Goal: Task Accomplishment & Management: Manage account settings

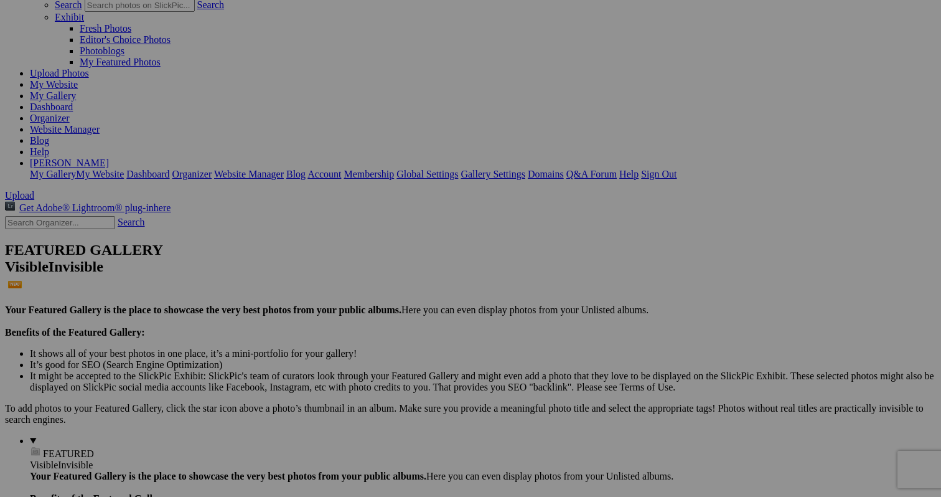
scroll to position [82, 0]
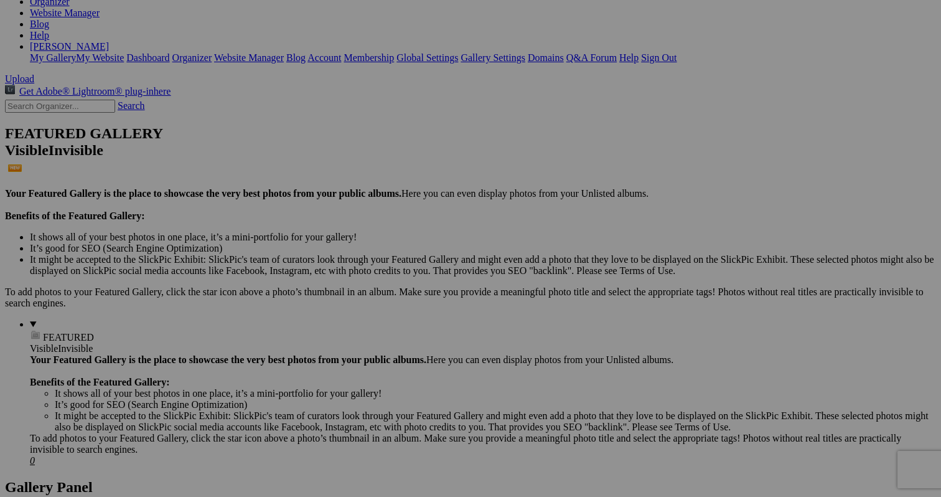
scroll to position [228, 0]
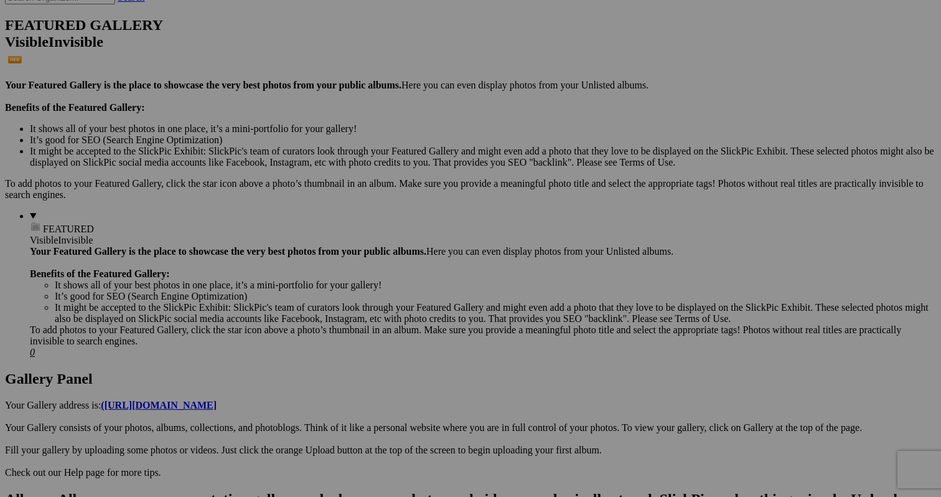
scroll to position [354, 0]
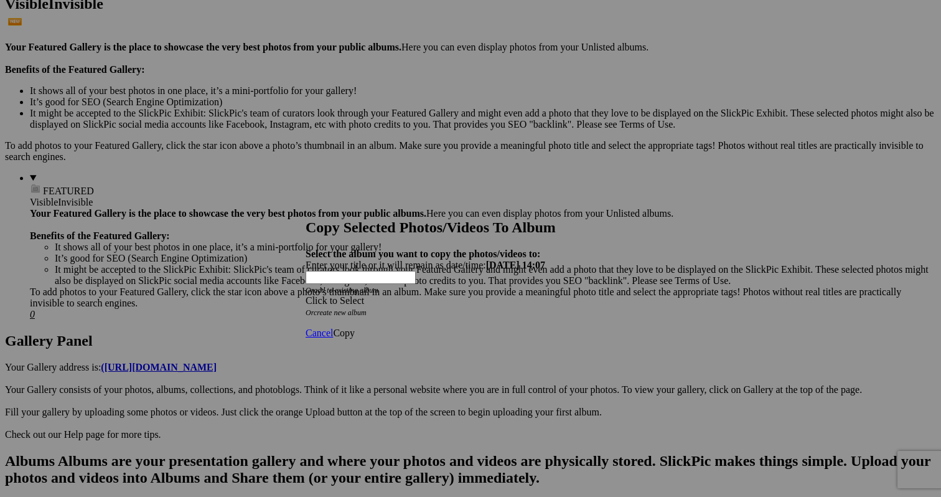
click at [469, 295] on div "Click to Select" at bounding box center [471, 300] width 330 height 11
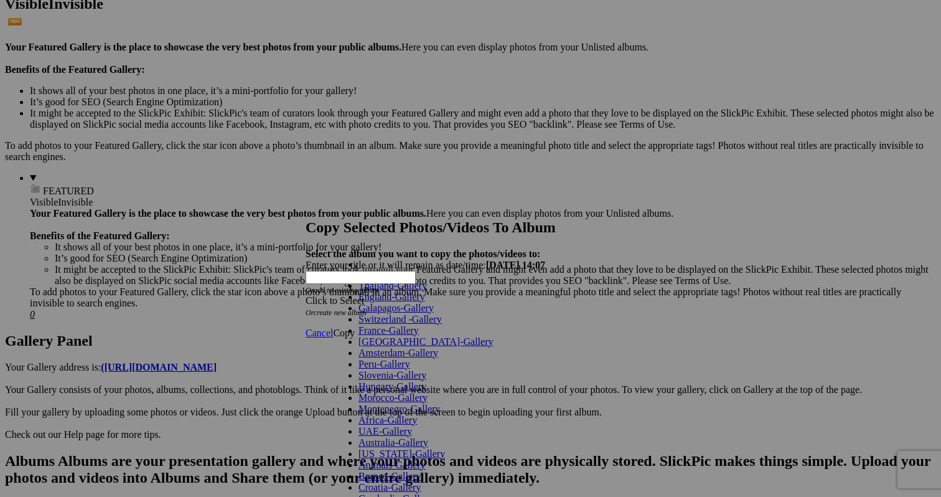
scroll to position [447, 0]
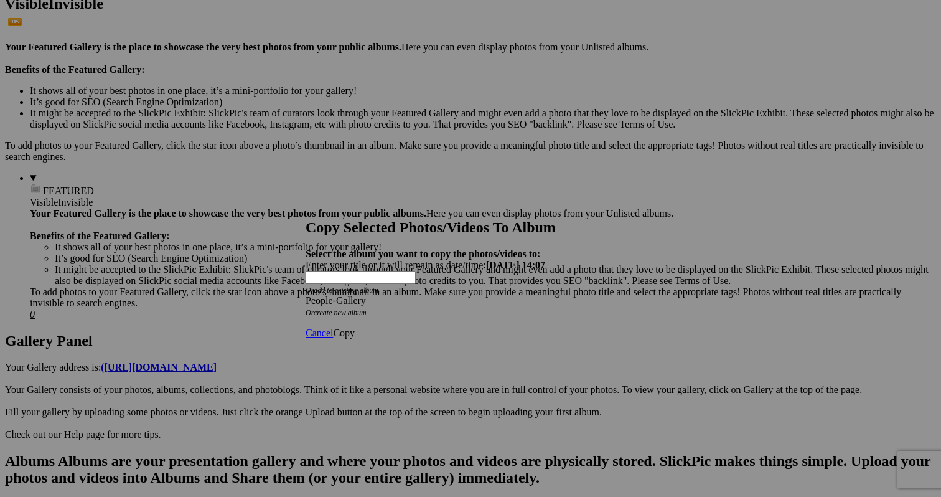
click at [355, 328] on span "Copy" at bounding box center [344, 333] width 22 height 11
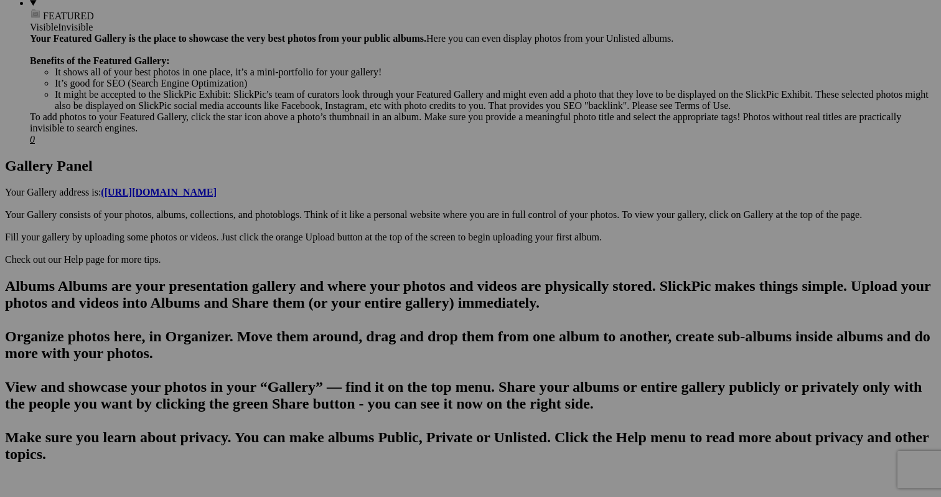
scroll to position [540, 0]
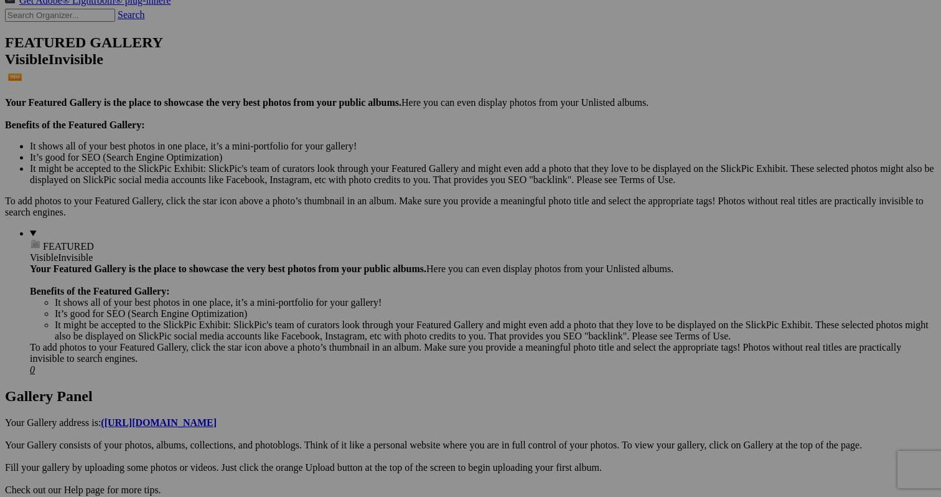
scroll to position [301, 0]
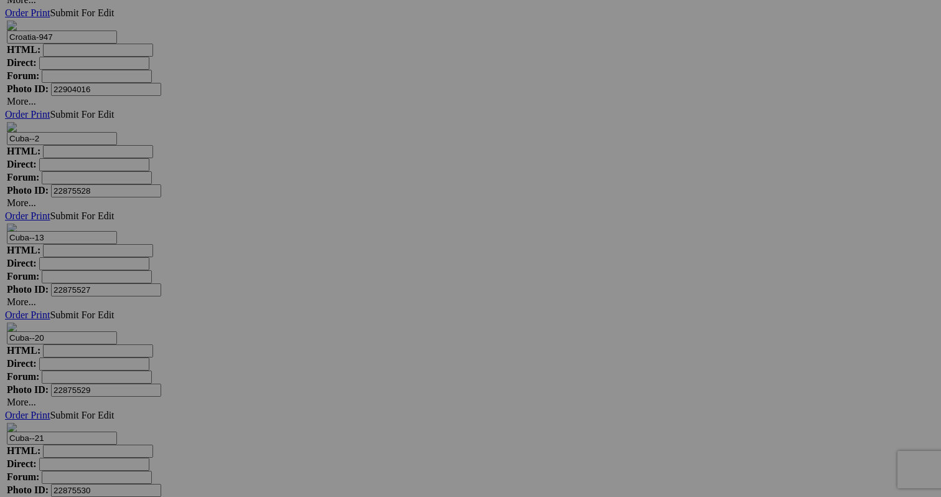
scroll to position [6720, 0]
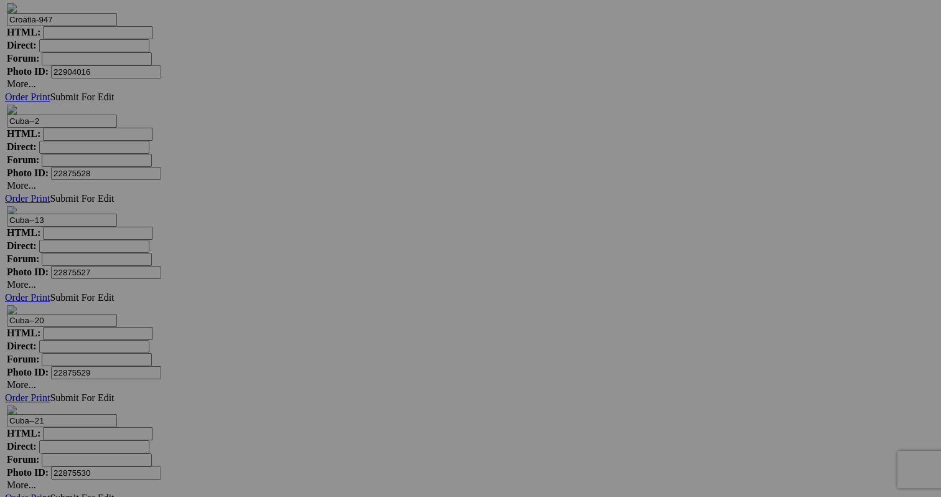
scroll to position [6761, 0]
click at [374, 332] on span "Cancel" at bounding box center [359, 330] width 27 height 11
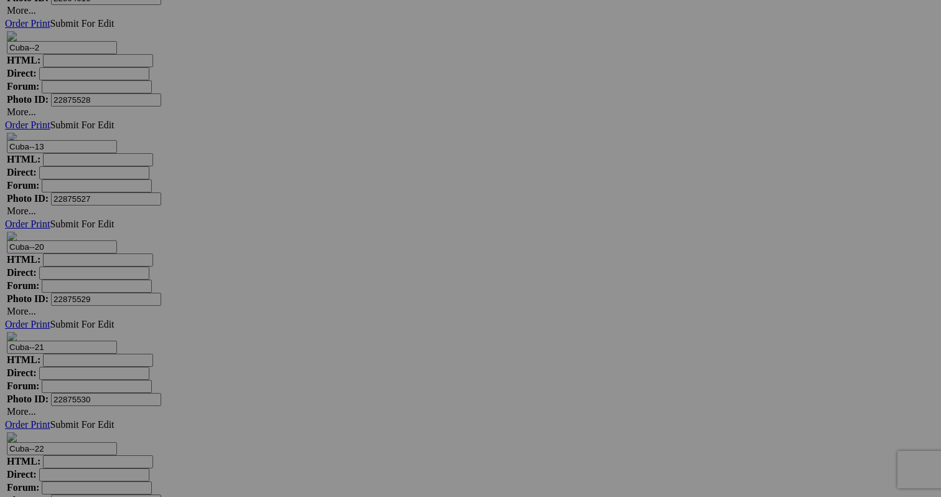
scroll to position [6814, 0]
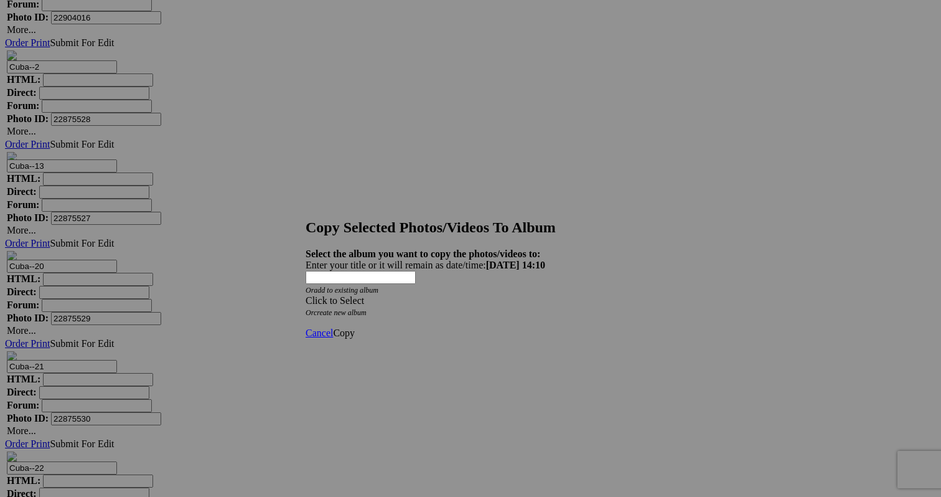
click at [502, 295] on div "Click to Select" at bounding box center [471, 300] width 330 height 11
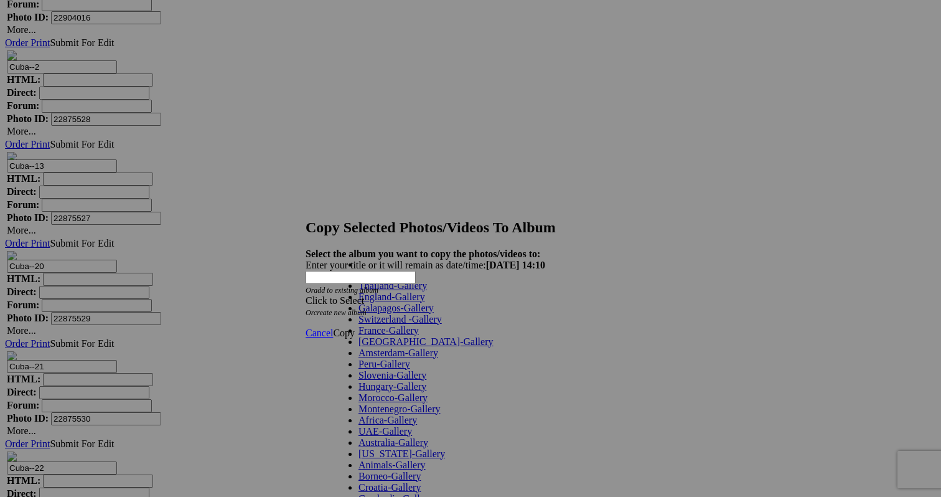
scroll to position [447, 0]
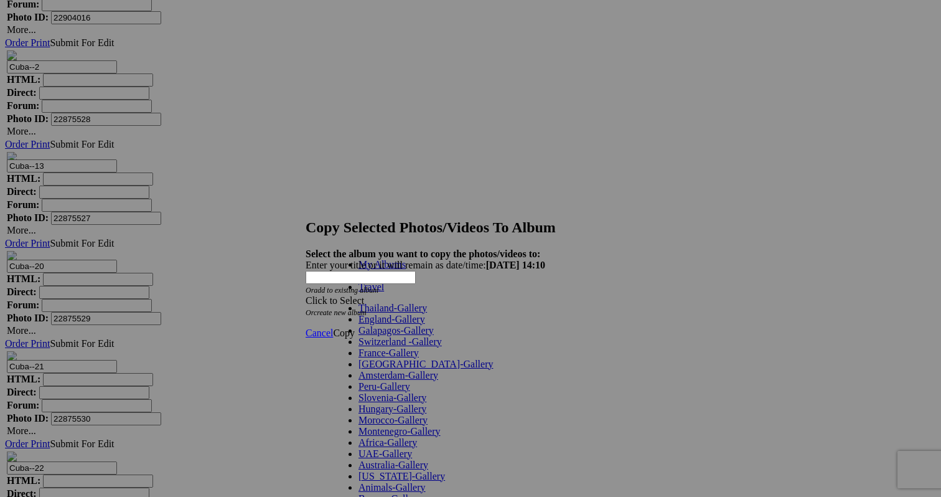
scroll to position [0, 0]
click at [333, 328] on span "Cancel" at bounding box center [319, 333] width 27 height 11
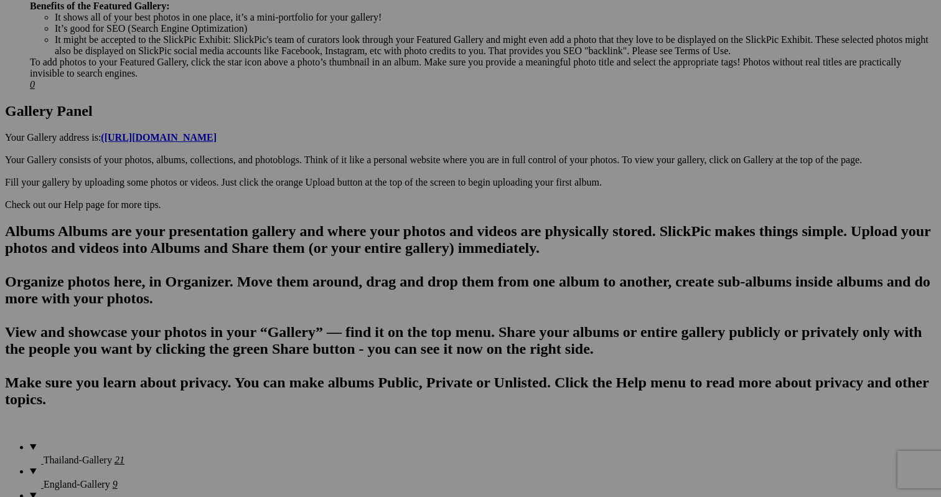
scroll to position [582, 0]
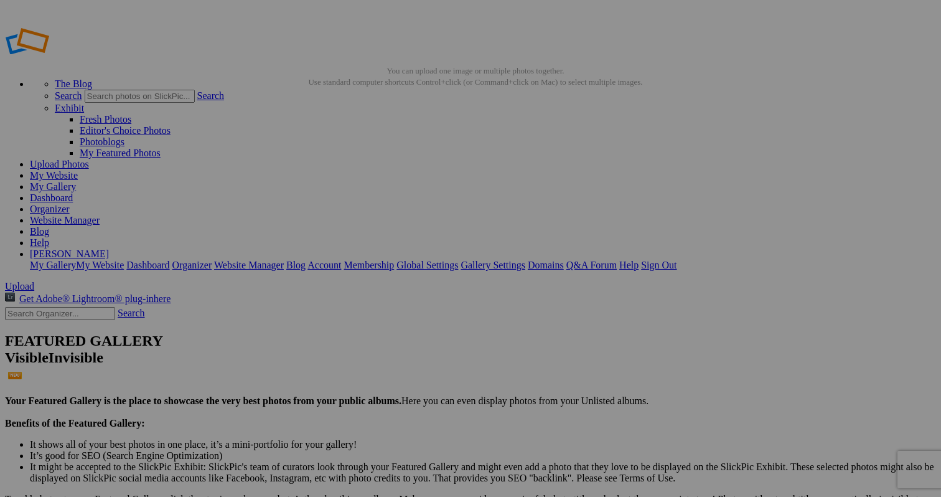
scroll to position [7, 0]
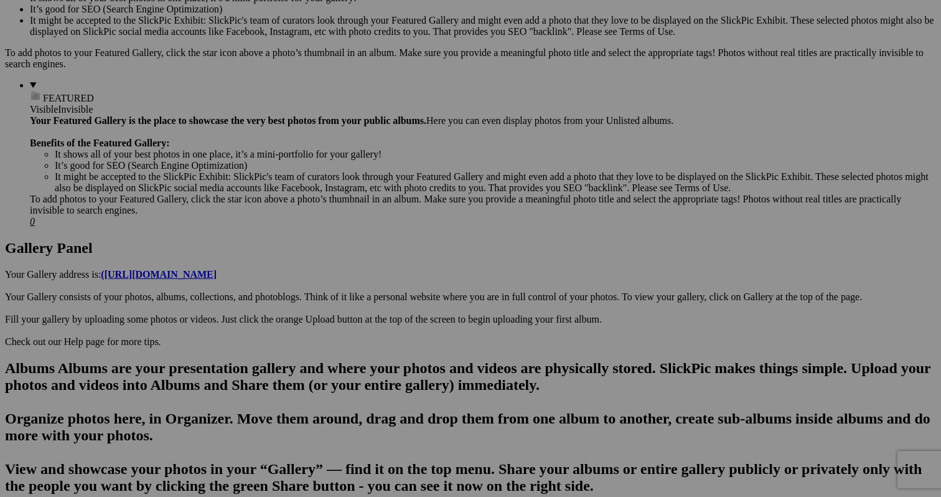
scroll to position [448, 0]
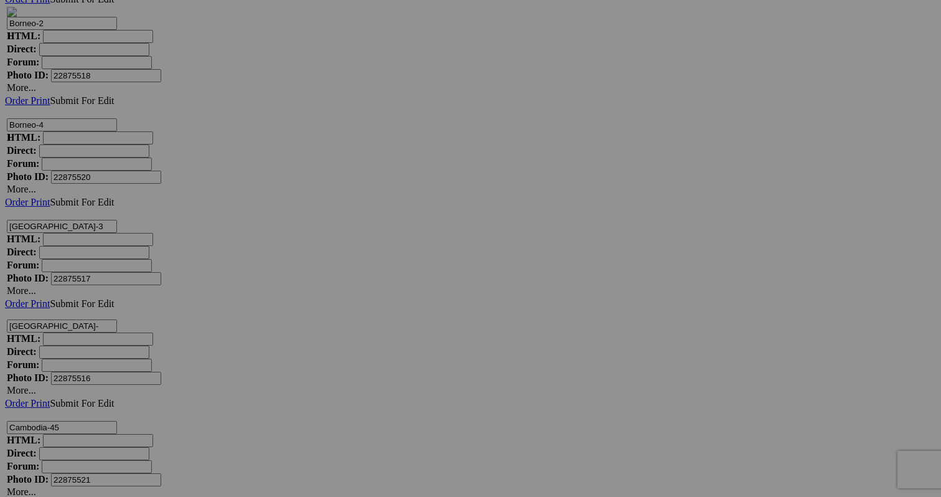
scroll to position [5632, 0]
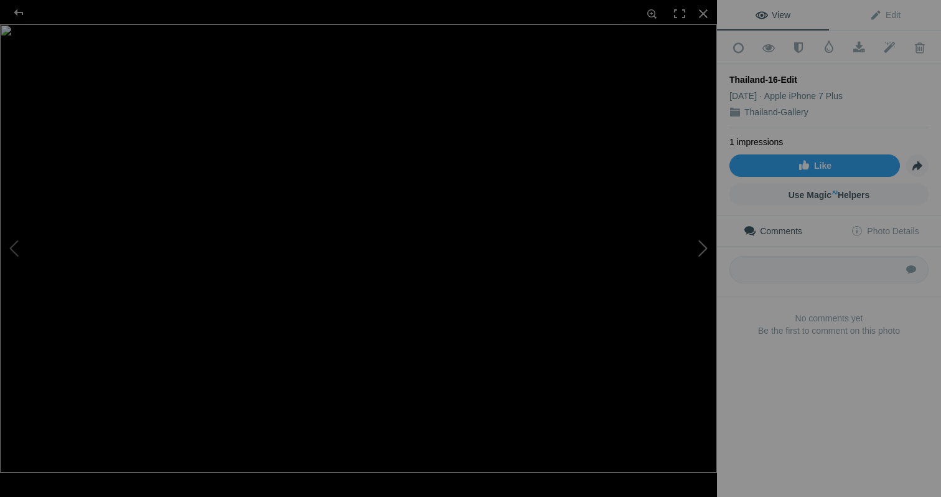
click at [702, 245] on button at bounding box center [670, 248] width 93 height 179
click at [705, 249] on button at bounding box center [670, 248] width 93 height 179
click at [702, 245] on button at bounding box center [670, 248] width 93 height 179
click at [702, 244] on button at bounding box center [670, 248] width 93 height 179
click at [702, 11] on div at bounding box center [703, 13] width 27 height 27
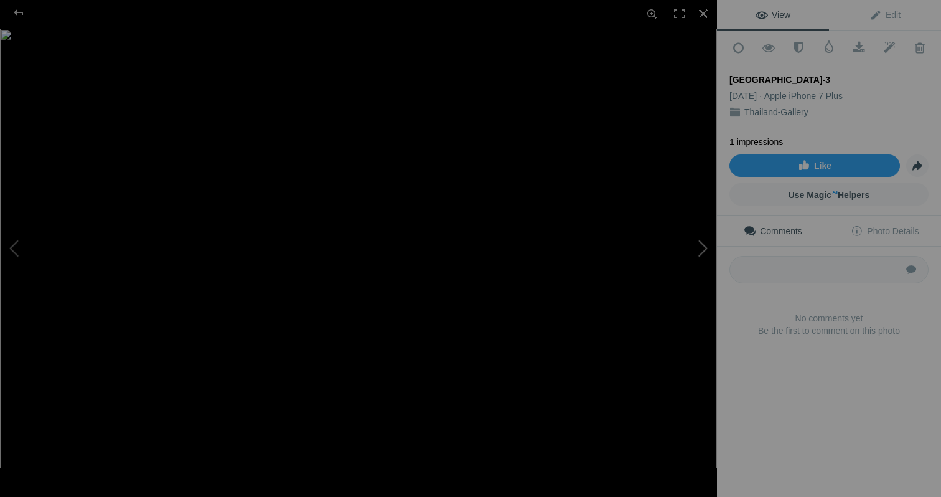
click at [705, 247] on button at bounding box center [670, 248] width 93 height 179
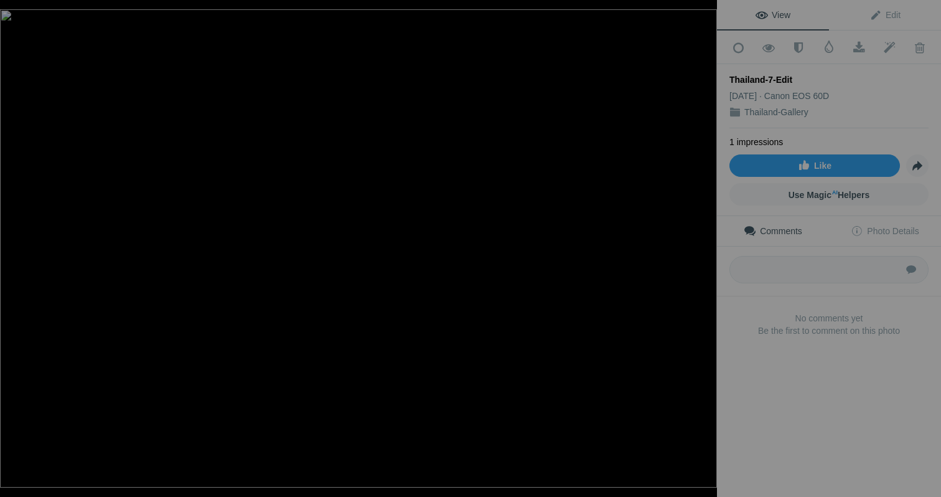
click at [705, 247] on button at bounding box center [670, 248] width 93 height 179
click at [12, 243] on button at bounding box center [46, 248] width 93 height 179
click at [700, 248] on button at bounding box center [670, 248] width 93 height 179
click at [703, 248] on button at bounding box center [670, 248] width 93 height 179
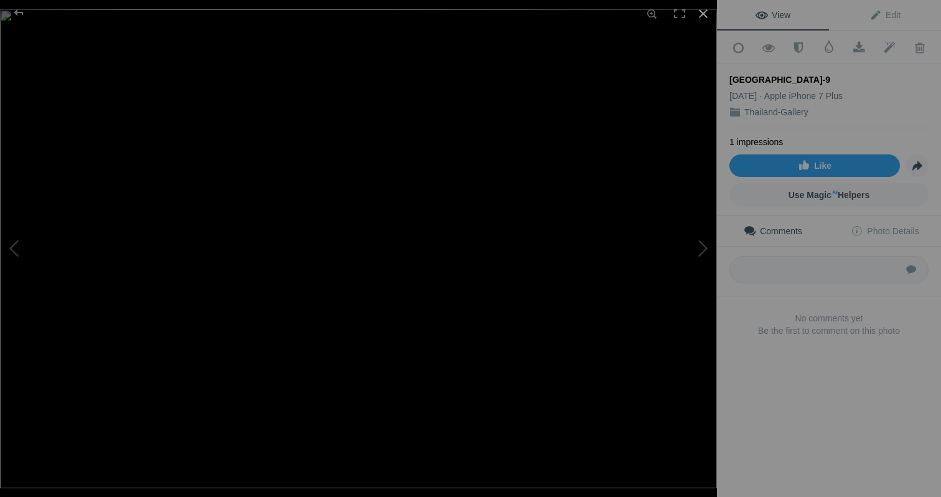
click at [704, 12] on div at bounding box center [703, 13] width 27 height 27
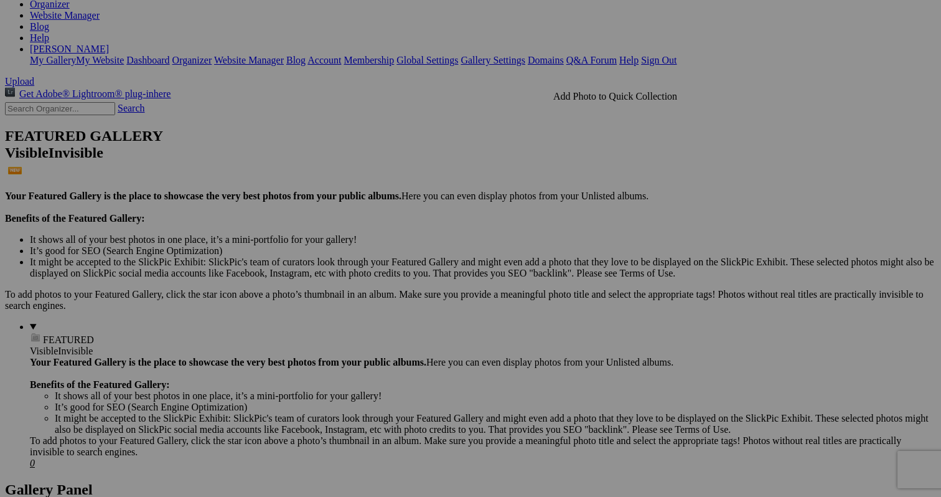
scroll to position [206, 0]
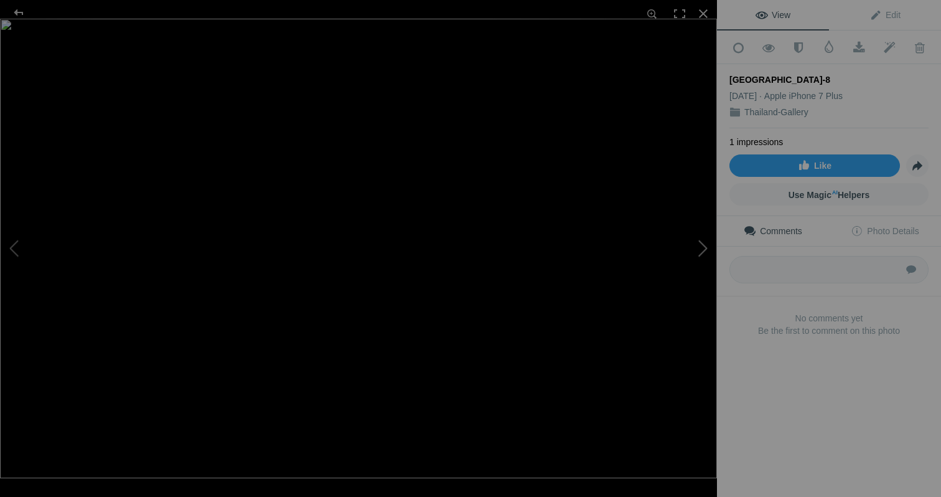
click at [703, 245] on button at bounding box center [670, 248] width 93 height 179
click at [700, 246] on button at bounding box center [670, 248] width 93 height 179
click at [707, 12] on div at bounding box center [703, 13] width 27 height 27
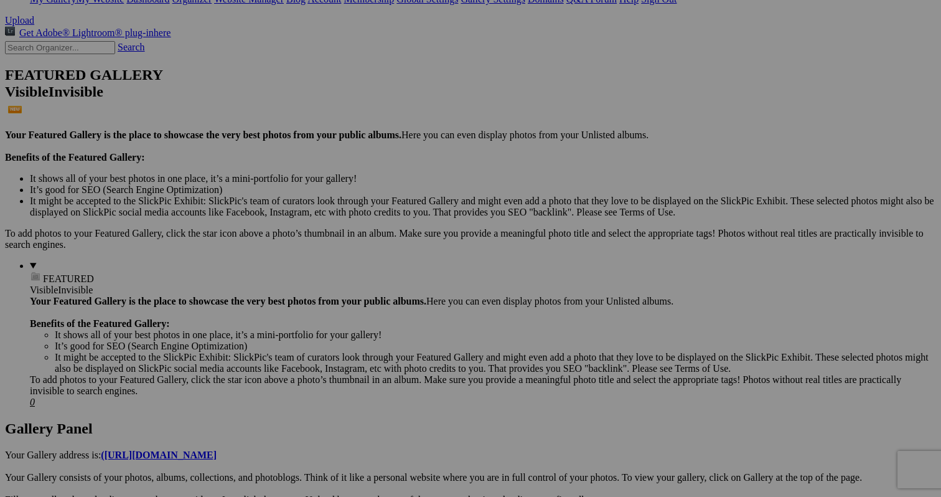
scroll to position [267, 0]
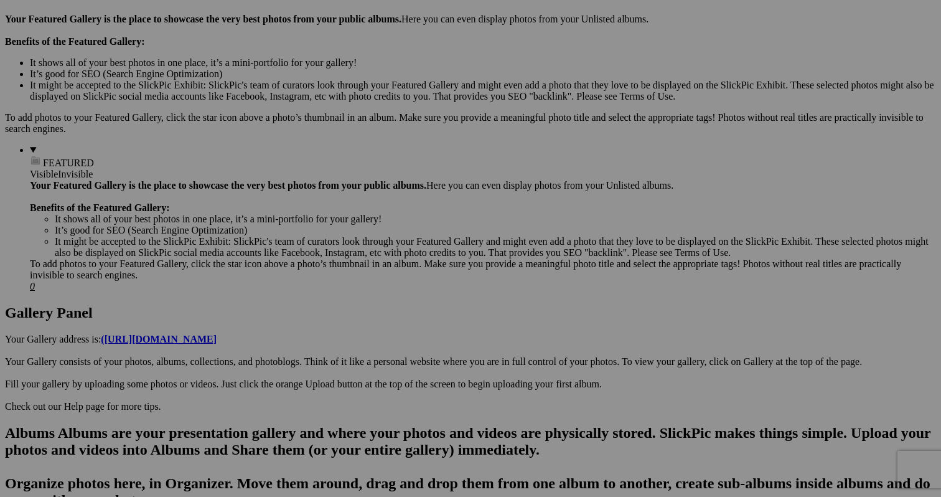
scroll to position [390, 0]
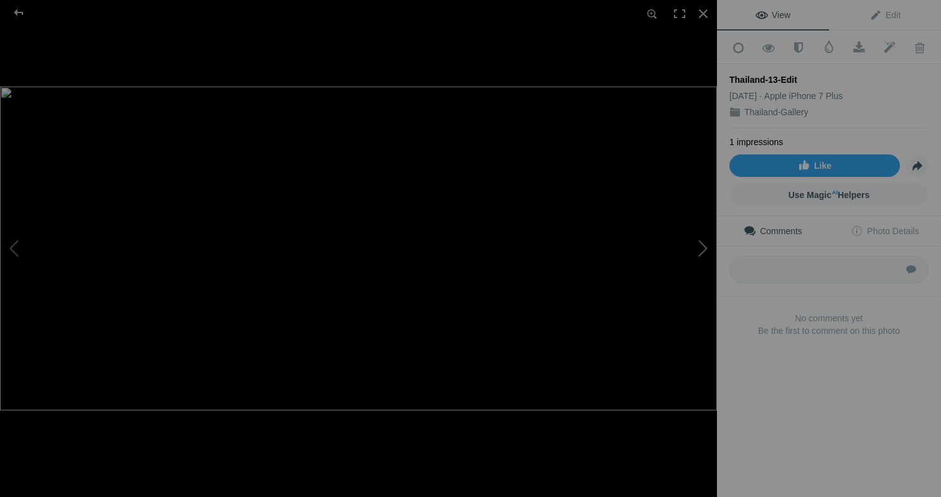
click at [704, 251] on button at bounding box center [670, 248] width 93 height 179
click at [706, 15] on div at bounding box center [703, 13] width 27 height 27
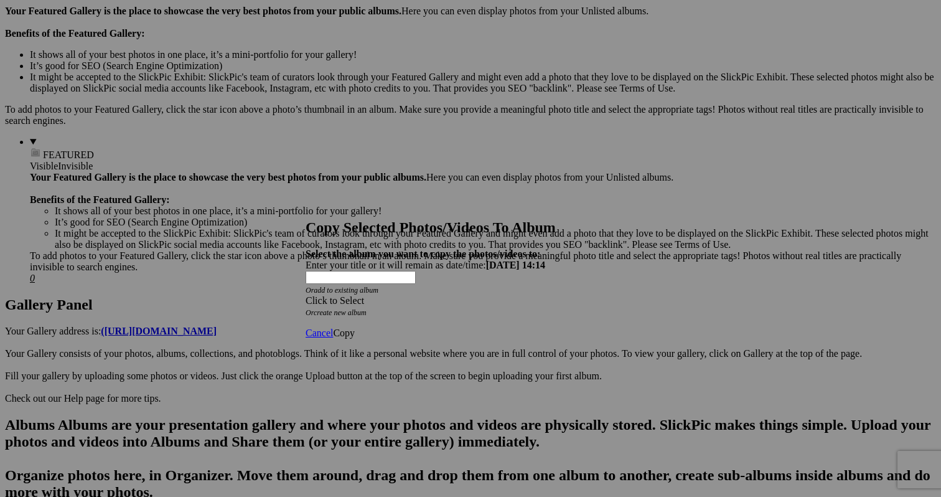
click at [437, 295] on div "Click to Select" at bounding box center [471, 300] width 330 height 11
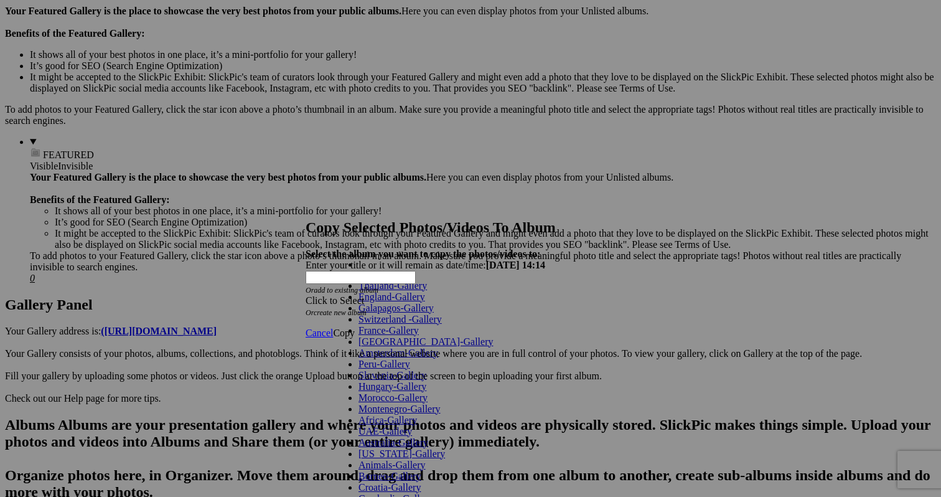
scroll to position [447, 0]
click at [333, 328] on link "Cancel" at bounding box center [319, 333] width 27 height 11
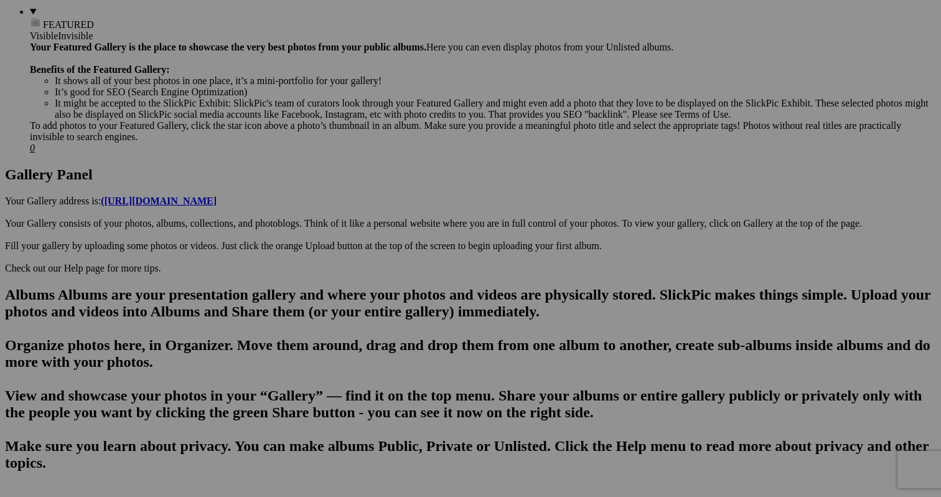
scroll to position [519, 0]
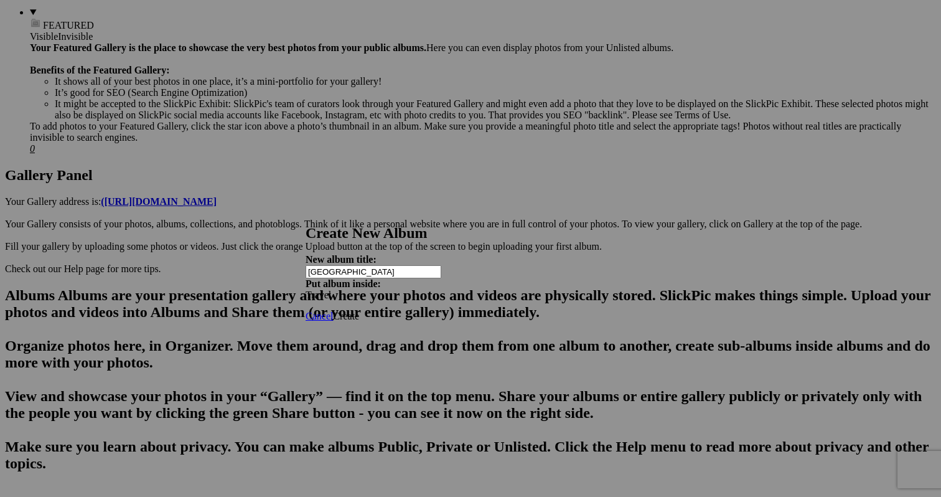
type input "[GEOGRAPHIC_DATA]"
click at [359, 311] on span "Create" at bounding box center [346, 316] width 26 height 11
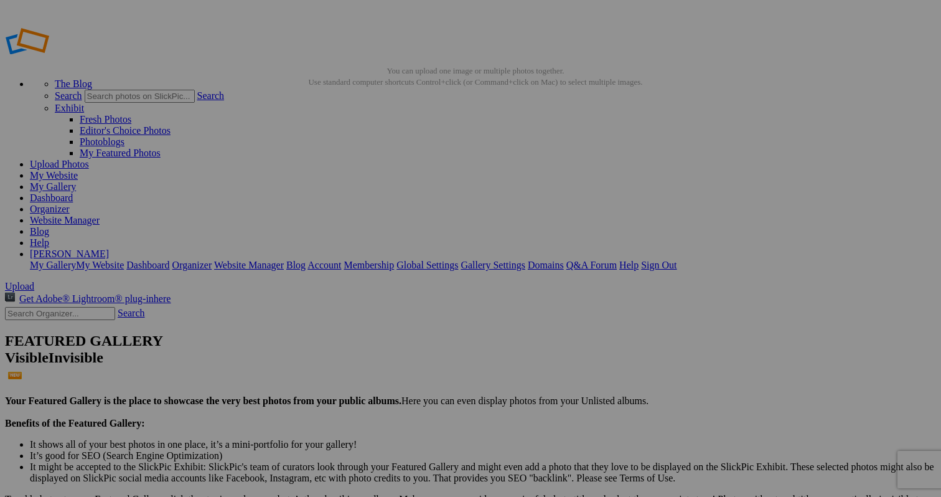
scroll to position [0, 0]
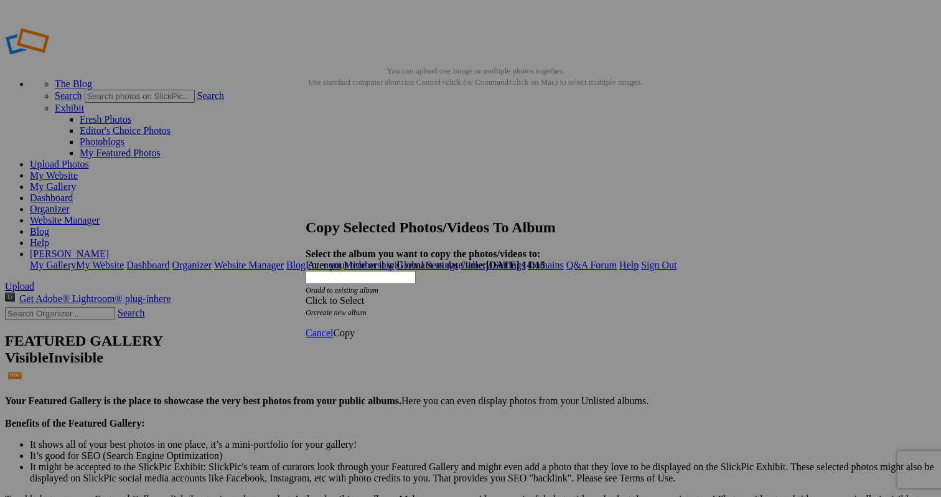
click at [481, 295] on div "Click to Select" at bounding box center [471, 300] width 330 height 11
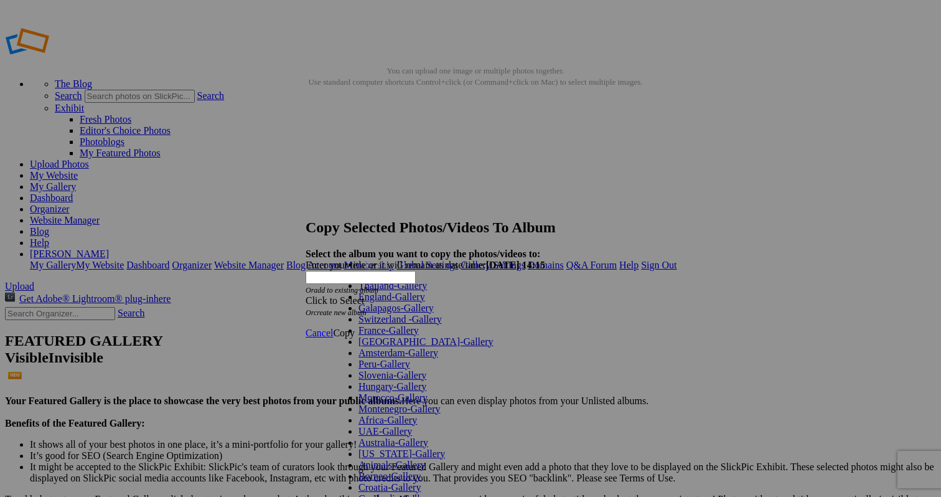
scroll to position [447, 0]
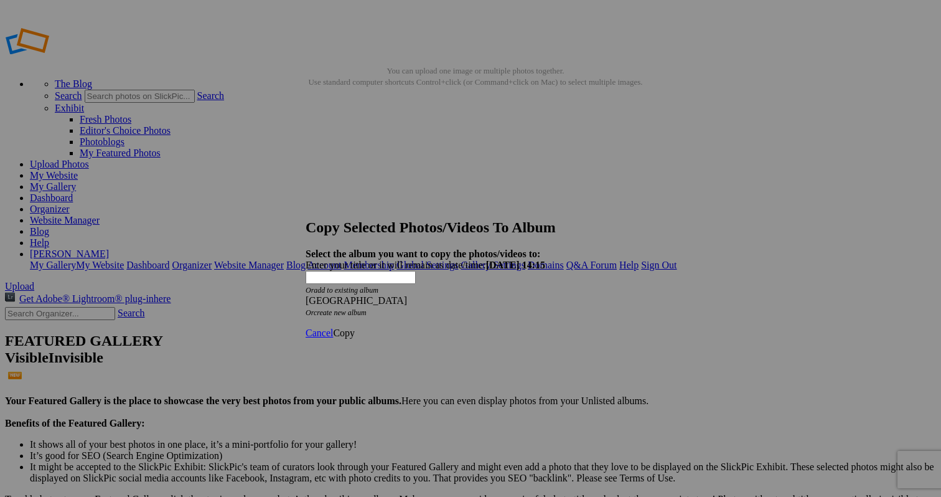
click at [355, 328] on span "Copy" at bounding box center [344, 333] width 22 height 11
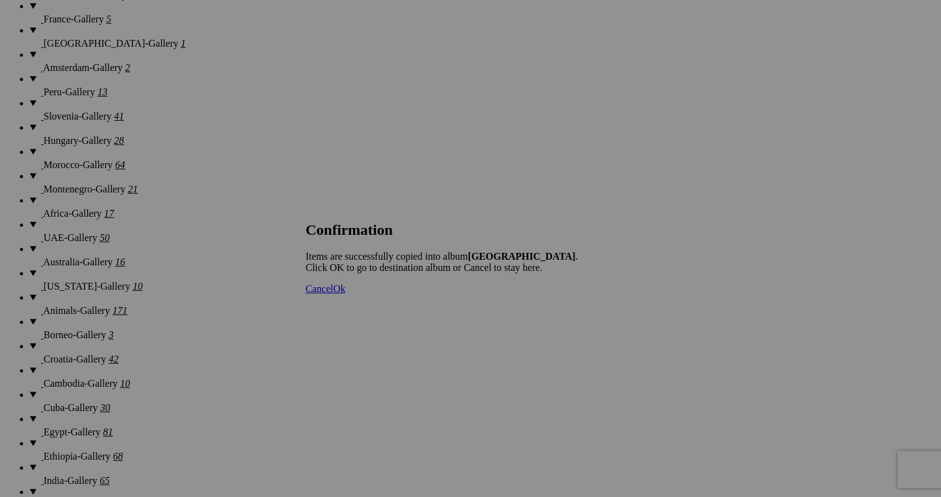
scroll to position [1120, 0]
click at [346, 294] on span "Ok" at bounding box center [339, 288] width 12 height 11
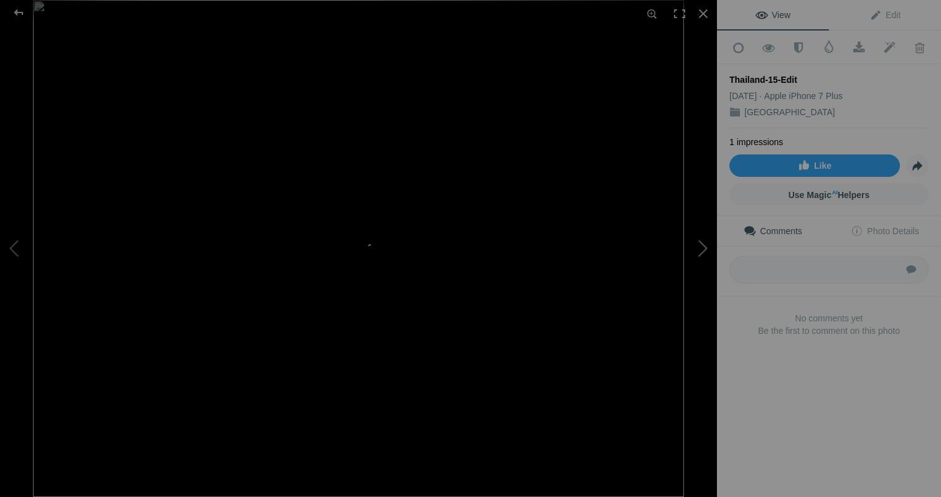
click at [707, 250] on button at bounding box center [670, 248] width 93 height 179
click at [698, 245] on button at bounding box center [670, 248] width 93 height 179
click at [698, 244] on button at bounding box center [670, 248] width 93 height 179
